Goal: Check status: Check status

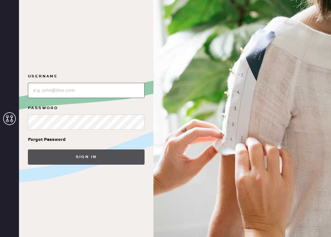
type input "amelia.t.lemon@gmail.com"
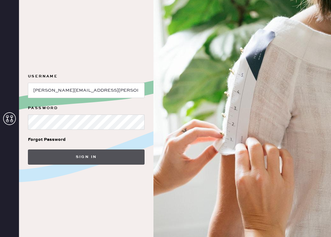
click at [77, 151] on button "Sign in" at bounding box center [86, 156] width 117 height 15
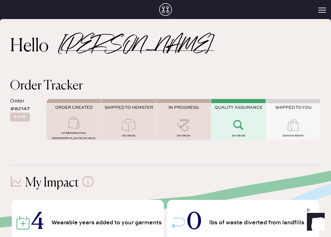
click at [233, 109] on span "QUALITY ASSURANCE" at bounding box center [239, 107] width 48 height 5
click at [240, 122] on use at bounding box center [238, 125] width 10 height 10
click at [21, 120] on button "View" at bounding box center [20, 117] width 20 height 9
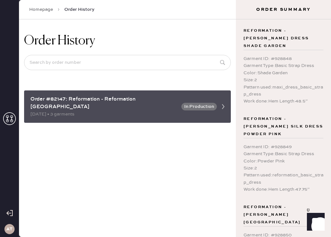
click at [43, 102] on div "Order #82147: Reformation - Reformation Somerset" at bounding box center [103, 102] width 147 height 15
click at [220, 103] on icon at bounding box center [223, 106] width 13 height 13
click at [212, 103] on button "In Production" at bounding box center [199, 107] width 36 height 8
click at [200, 103] on button "In Production" at bounding box center [199, 107] width 36 height 8
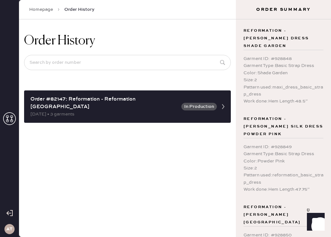
scroll to position [92, 0]
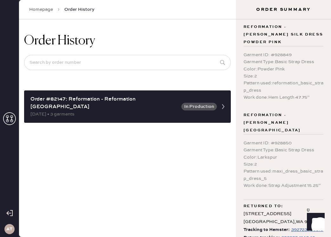
click at [284, 234] on div "392895414042" at bounding box center [298, 238] width 34 height 8
